Goal: Entertainment & Leisure: Consume media (video, audio)

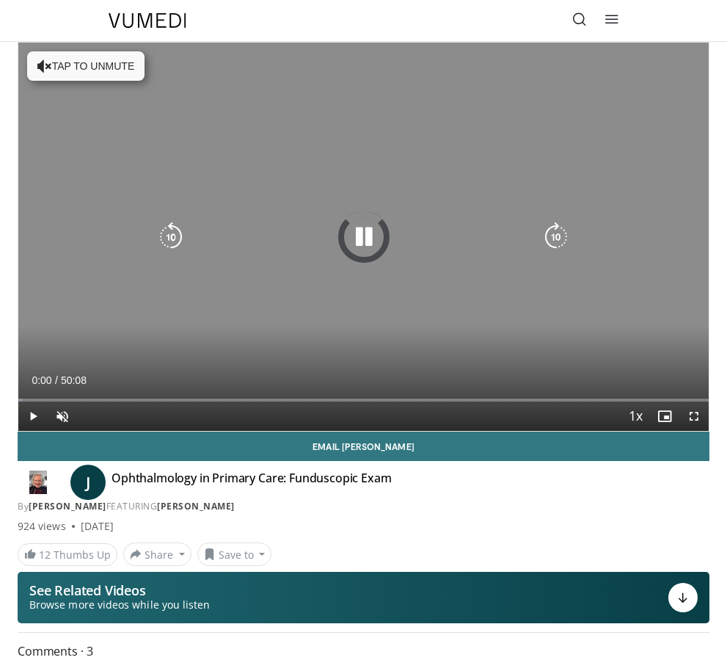
click at [362, 227] on icon "Video Player" at bounding box center [363, 236] width 29 height 29
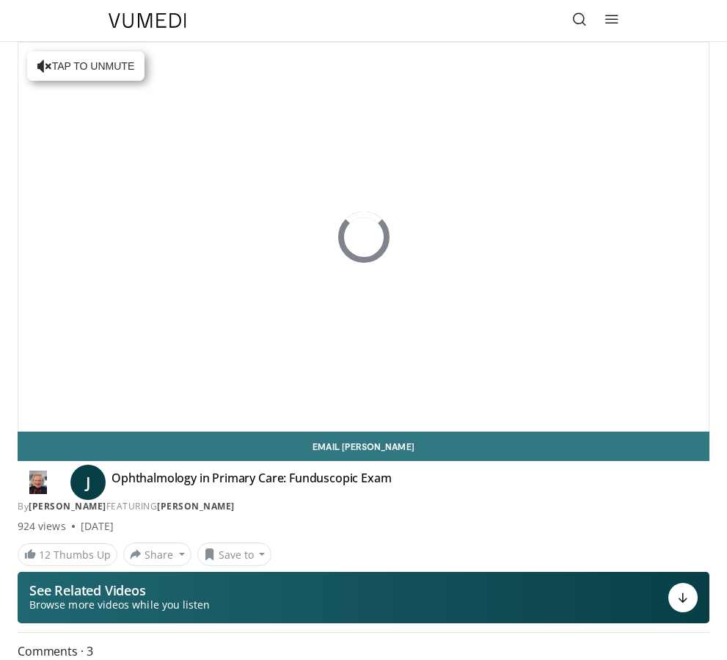
click at [26, 431] on span "Video Player" at bounding box center [32, 445] width 29 height 29
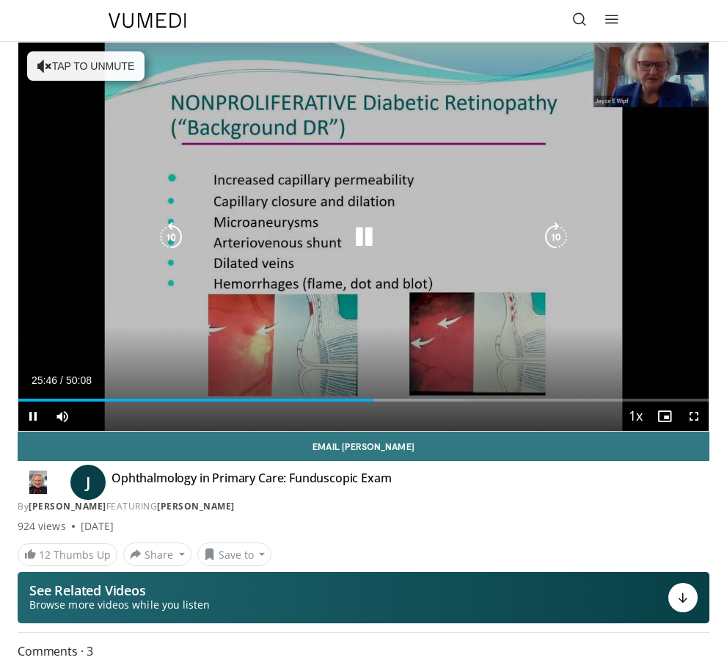
click at [561, 236] on icon "Video Player" at bounding box center [556, 236] width 29 height 29
click at [564, 225] on icon "Video Player" at bounding box center [556, 236] width 29 height 29
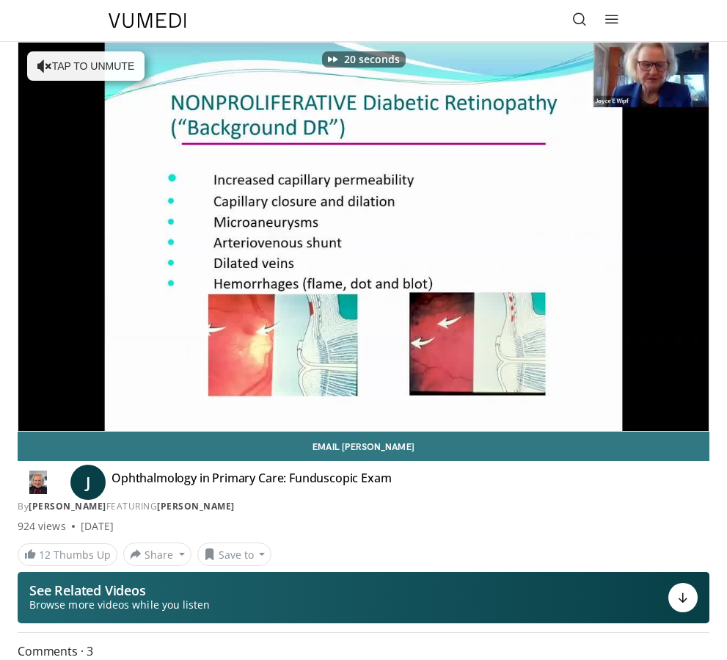
click at [568, 244] on icon "Video Player" at bounding box center [556, 236] width 29 height 29
click at [564, 250] on icon "Video Player" at bounding box center [556, 236] width 29 height 29
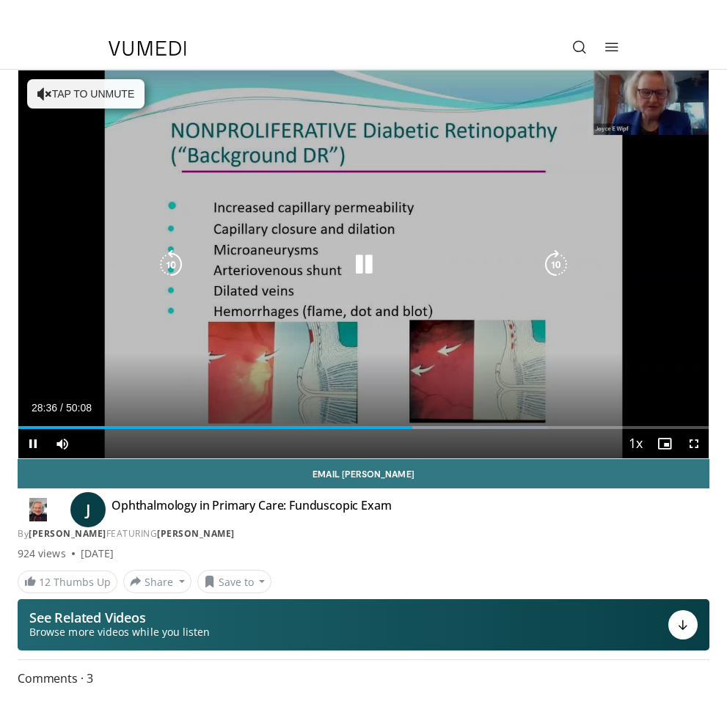
scroll to position [18, 0]
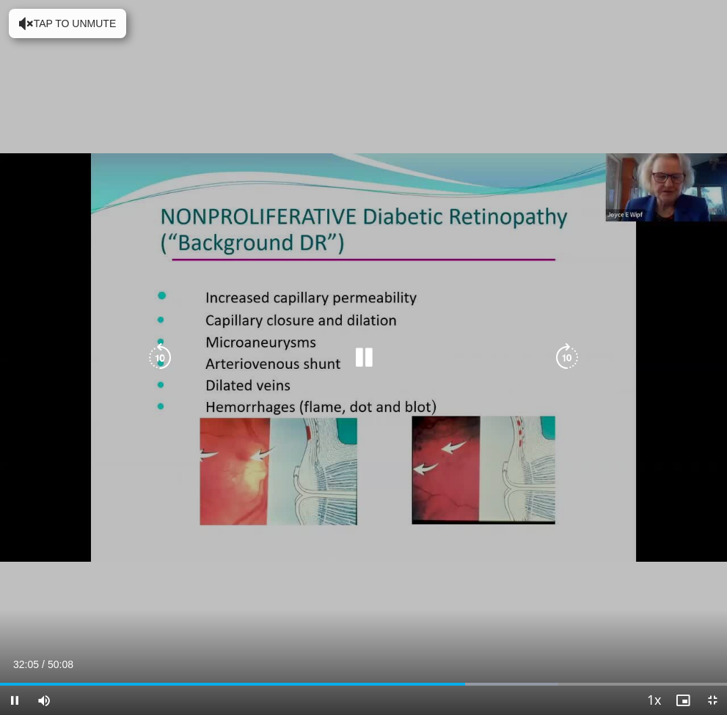
click at [574, 357] on icon "Video Player" at bounding box center [567, 357] width 29 height 29
click at [569, 349] on icon "Video Player" at bounding box center [567, 357] width 29 height 29
click at [351, 362] on icon "Video Player" at bounding box center [363, 357] width 29 height 29
click at [368, 360] on icon "Video Player" at bounding box center [363, 357] width 29 height 29
click at [572, 360] on icon "Video Player" at bounding box center [567, 357] width 29 height 29
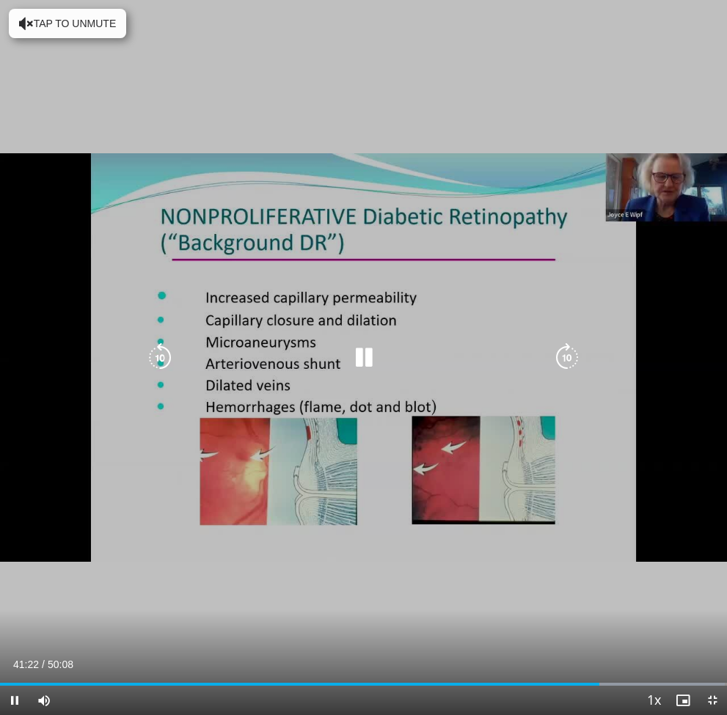
click at [571, 354] on icon "Video Player" at bounding box center [567, 357] width 29 height 29
click at [571, 356] on icon "Video Player" at bounding box center [567, 357] width 29 height 29
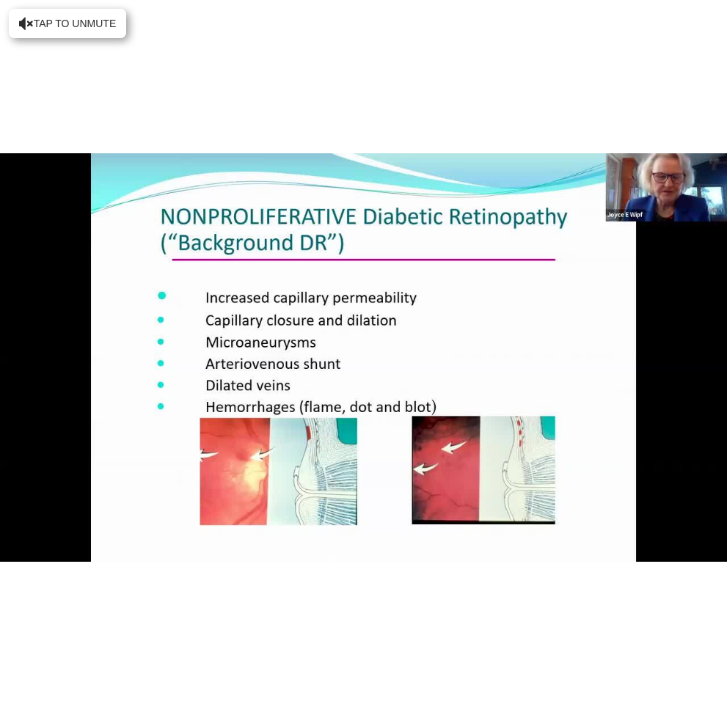
click at [577, 338] on div "10 seconds Tap to unmute" at bounding box center [363, 357] width 727 height 715
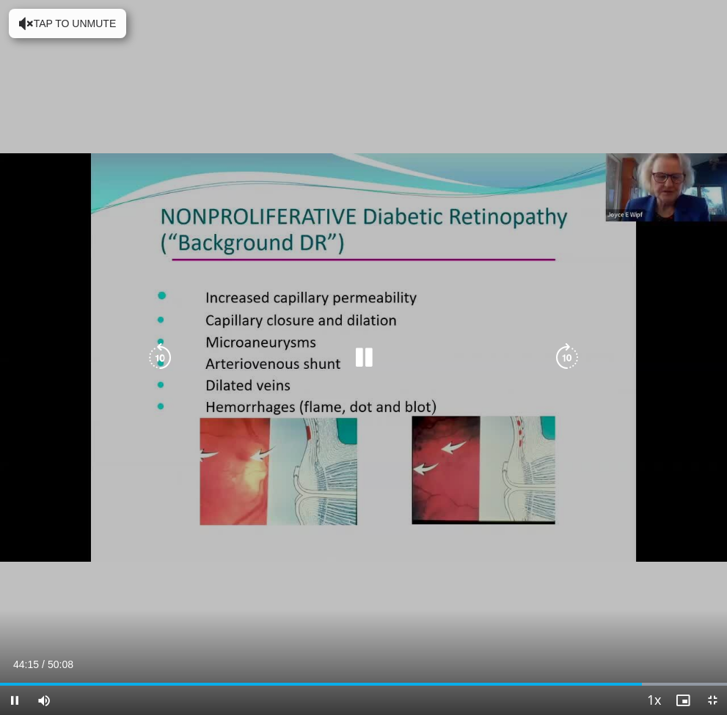
click at [567, 354] on icon "Video Player" at bounding box center [567, 357] width 29 height 29
click at [574, 349] on icon "Video Player" at bounding box center [567, 357] width 29 height 29
click at [575, 347] on icon "Video Player" at bounding box center [567, 357] width 29 height 29
click at [575, 348] on icon "Video Player" at bounding box center [567, 357] width 29 height 29
click at [575, 350] on icon "Video Player" at bounding box center [567, 357] width 29 height 29
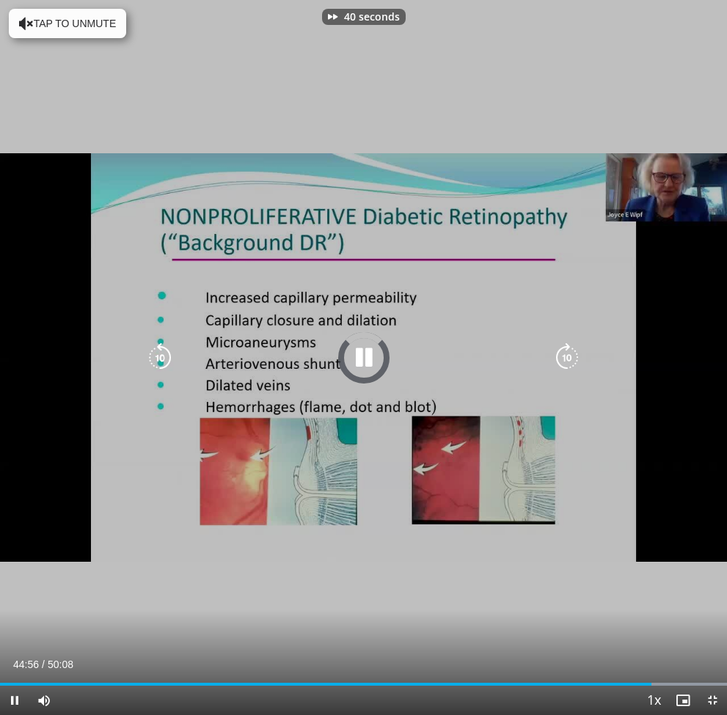
click at [578, 351] on icon "Video Player" at bounding box center [567, 357] width 29 height 29
click at [580, 349] on icon "Video Player" at bounding box center [567, 357] width 29 height 29
click at [574, 345] on icon "Video Player" at bounding box center [567, 357] width 29 height 29
click at [572, 343] on icon "Video Player" at bounding box center [567, 357] width 29 height 29
click at [571, 350] on icon "Video Player" at bounding box center [567, 357] width 29 height 29
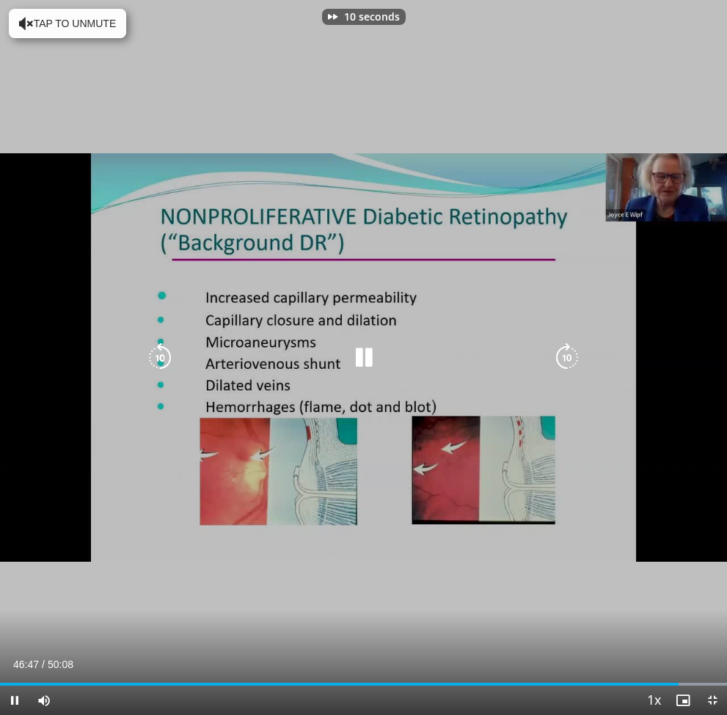
click at [575, 350] on icon "Video Player" at bounding box center [567, 357] width 29 height 29
click at [570, 350] on icon "Video Player" at bounding box center [567, 357] width 29 height 29
click at [566, 348] on icon "Video Player" at bounding box center [567, 357] width 29 height 29
click at [566, 349] on icon "Video Player" at bounding box center [567, 357] width 29 height 29
click at [569, 354] on icon "Video Player" at bounding box center [567, 357] width 29 height 29
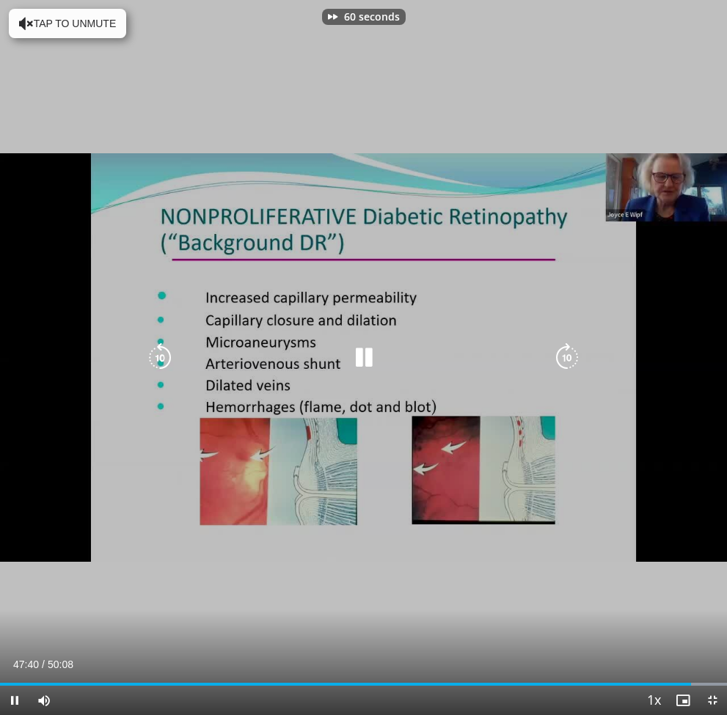
click at [577, 360] on icon "Video Player" at bounding box center [567, 357] width 29 height 29
click at [576, 350] on icon "Video Player" at bounding box center [567, 357] width 29 height 29
click at [566, 345] on icon "Video Player" at bounding box center [567, 357] width 29 height 29
click at [565, 354] on icon "Video Player" at bounding box center [567, 357] width 29 height 29
click at [573, 343] on icon "Video Player" at bounding box center [567, 357] width 29 height 29
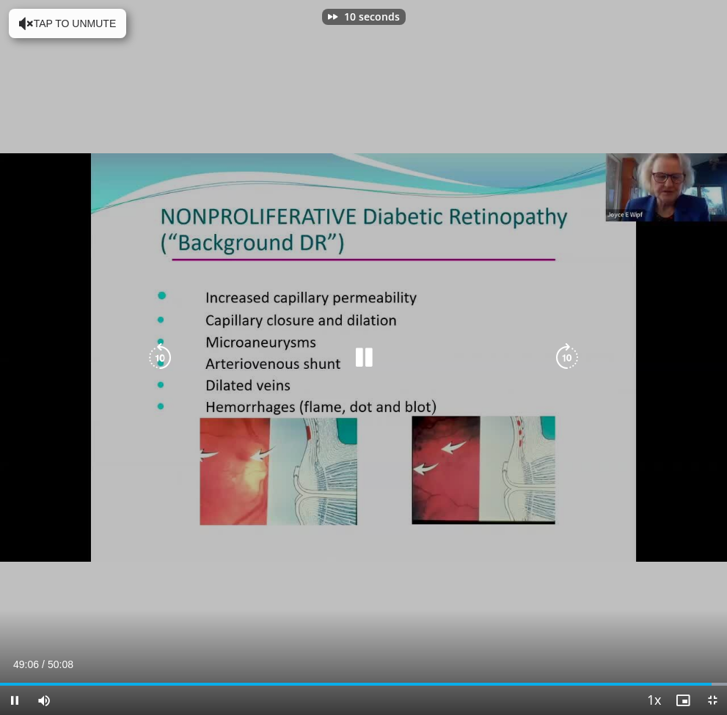
click at [569, 349] on icon "Video Player" at bounding box center [567, 357] width 29 height 29
click at [572, 352] on icon "Video Player" at bounding box center [567, 357] width 29 height 29
click at [564, 357] on icon "Video Player" at bounding box center [567, 357] width 29 height 29
click at [556, 348] on icon "Video Player" at bounding box center [567, 357] width 29 height 29
click at [564, 346] on icon "Video Player" at bounding box center [567, 357] width 29 height 29
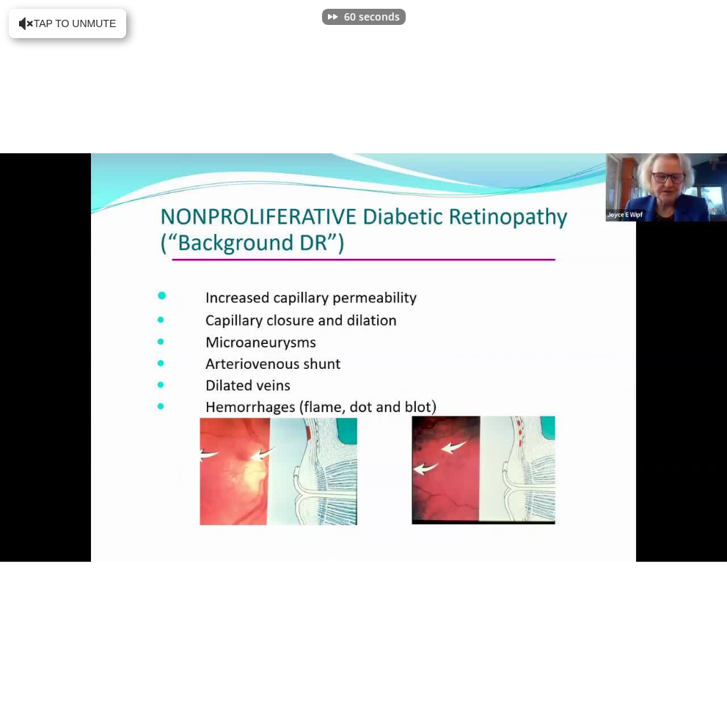
click at [639, 77] on div "60 seconds Tap to unmute" at bounding box center [363, 357] width 727 height 715
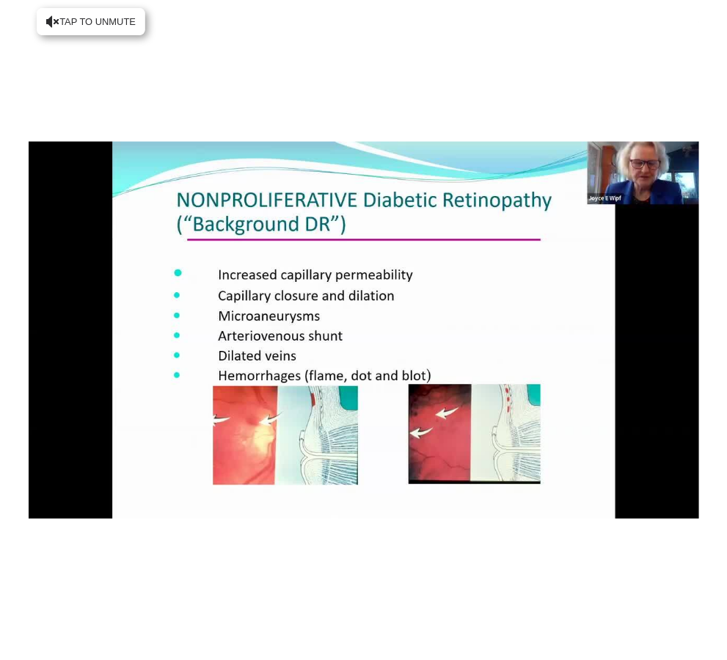
scroll to position [0, 0]
